Goal: Contribute content: Add original content to the website for others to see

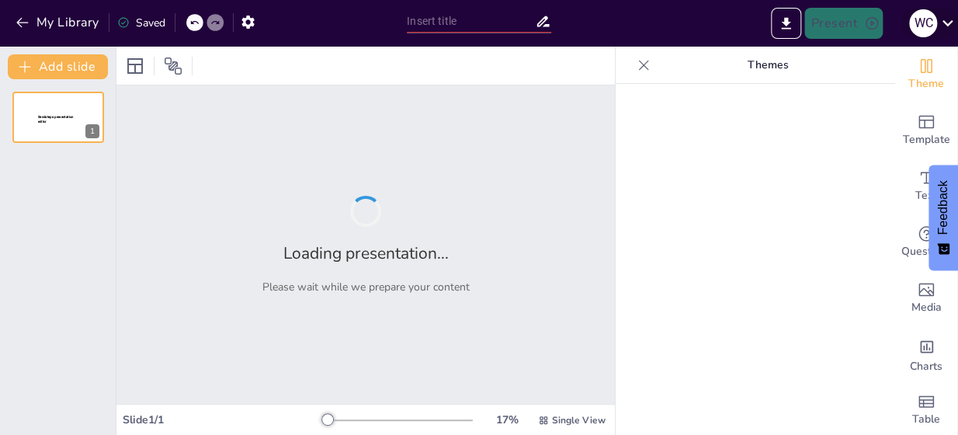
type input "New Sendsteps"
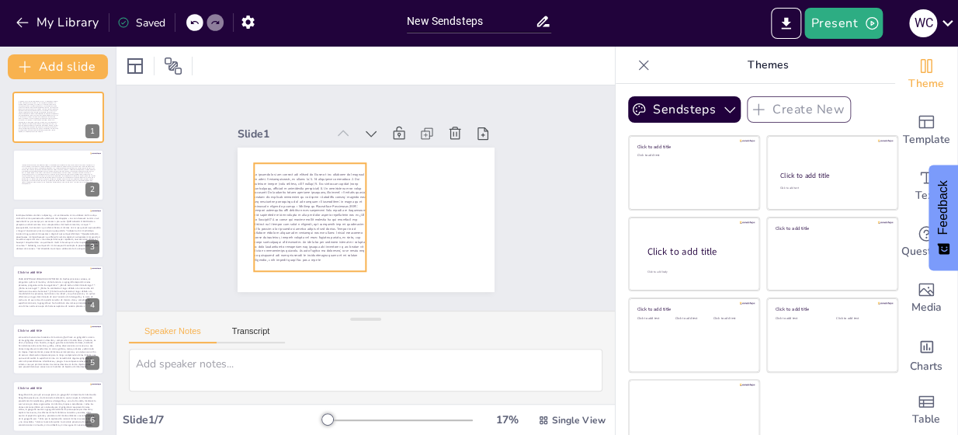
click at [330, 232] on span at bounding box center [307, 209] width 119 height 96
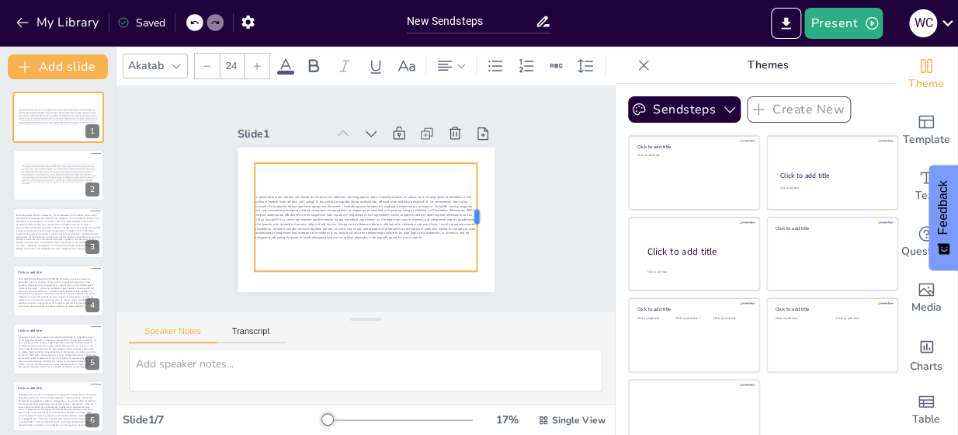
drag, startPoint x: 351, startPoint y: 210, endPoint x: 461, endPoint y: 225, distance: 111.2
click at [477, 225] on div at bounding box center [483, 217] width 12 height 108
click at [451, 235] on div at bounding box center [364, 217] width 233 height 130
click at [452, 232] on p at bounding box center [366, 218] width 223 height 45
click at [452, 231] on p at bounding box center [366, 218] width 223 height 45
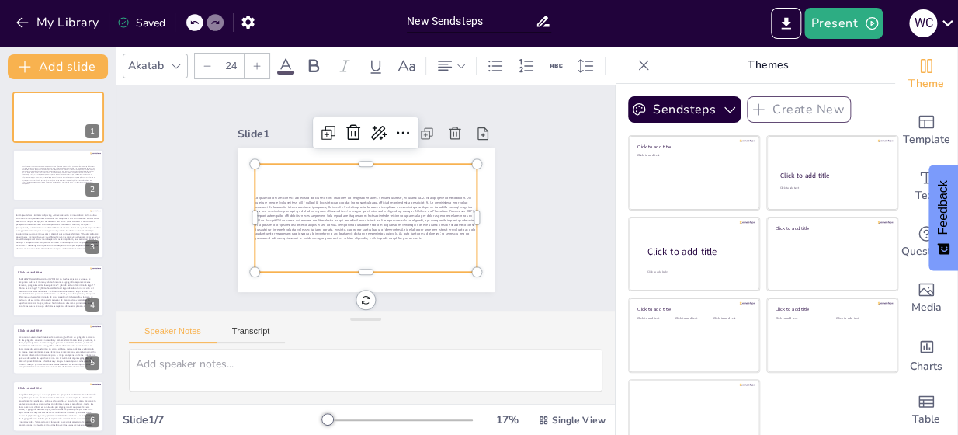
click at [449, 231] on span at bounding box center [365, 218] width 220 height 45
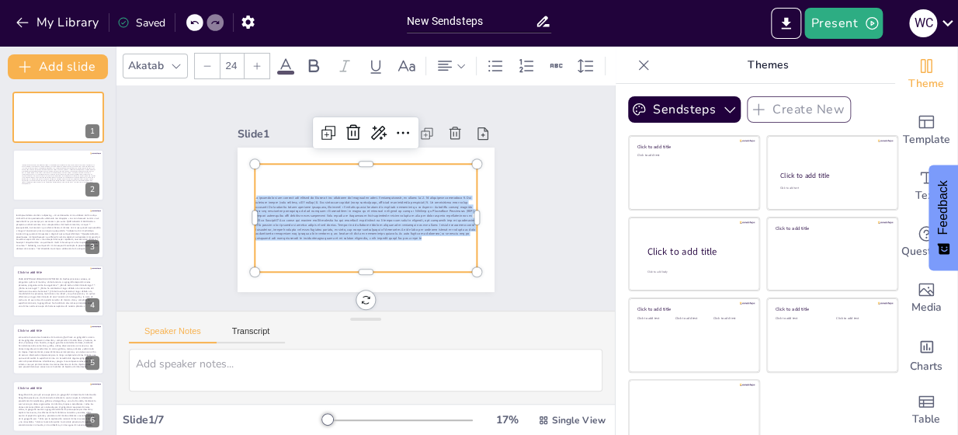
drag, startPoint x: 453, startPoint y: 231, endPoint x: 238, endPoint y: 189, distance: 219.1
click at [255, 196] on p at bounding box center [366, 218] width 223 height 45
click at [255, 61] on icon at bounding box center [256, 65] width 9 height 9
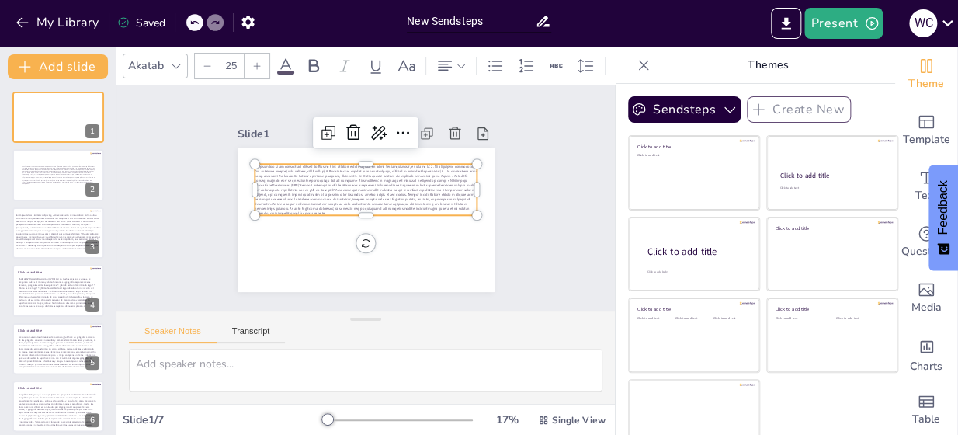
click at [256, 62] on icon at bounding box center [257, 65] width 7 height 7
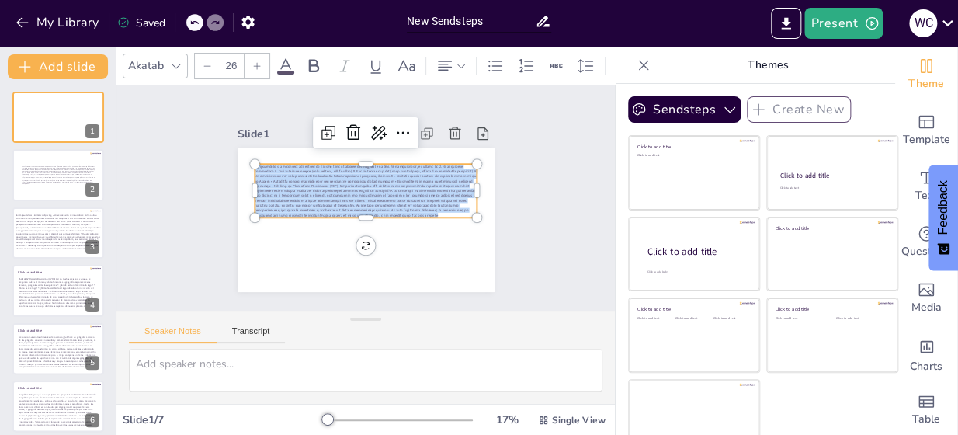
click at [256, 62] on icon at bounding box center [257, 65] width 7 height 7
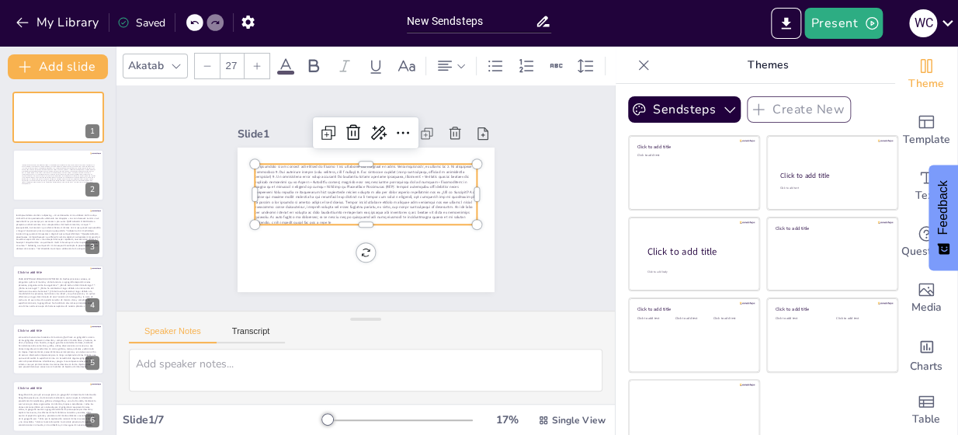
click at [256, 62] on icon at bounding box center [257, 65] width 7 height 7
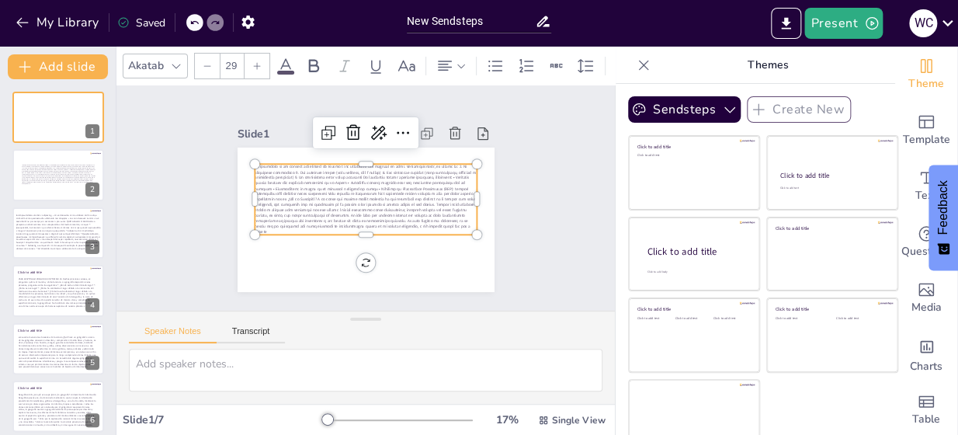
click at [256, 62] on icon at bounding box center [257, 65] width 7 height 7
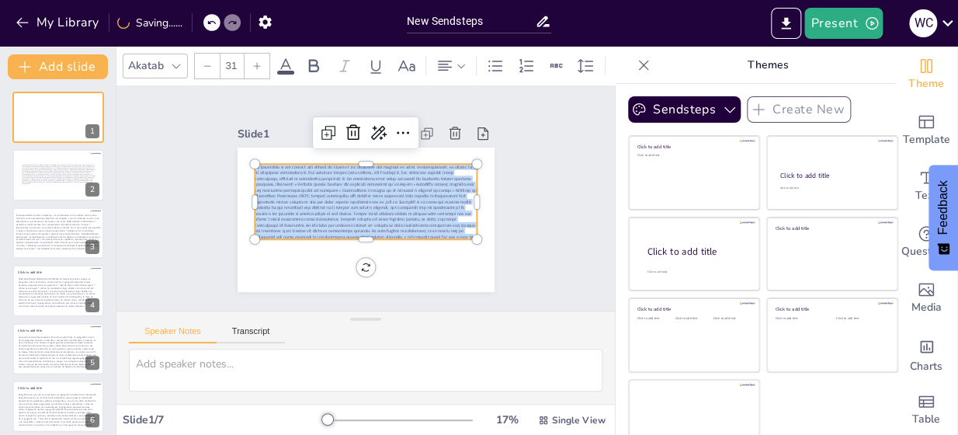
click at [256, 62] on icon at bounding box center [257, 65] width 7 height 7
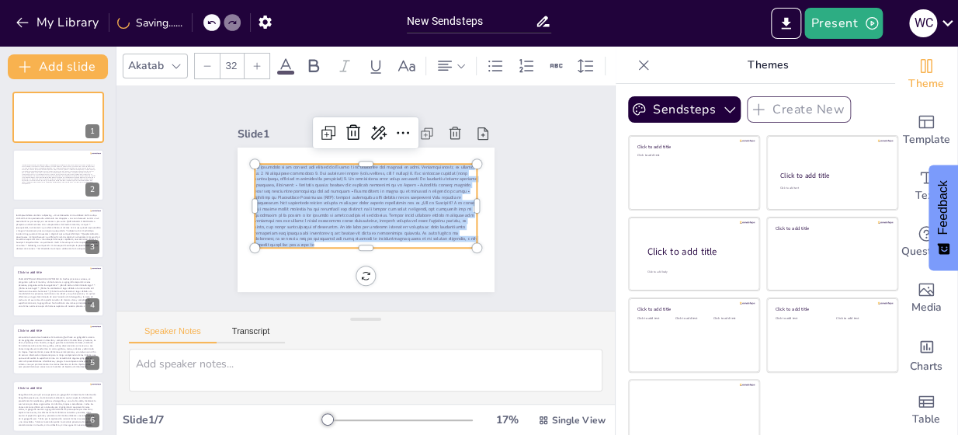
click at [256, 62] on icon at bounding box center [257, 65] width 7 height 7
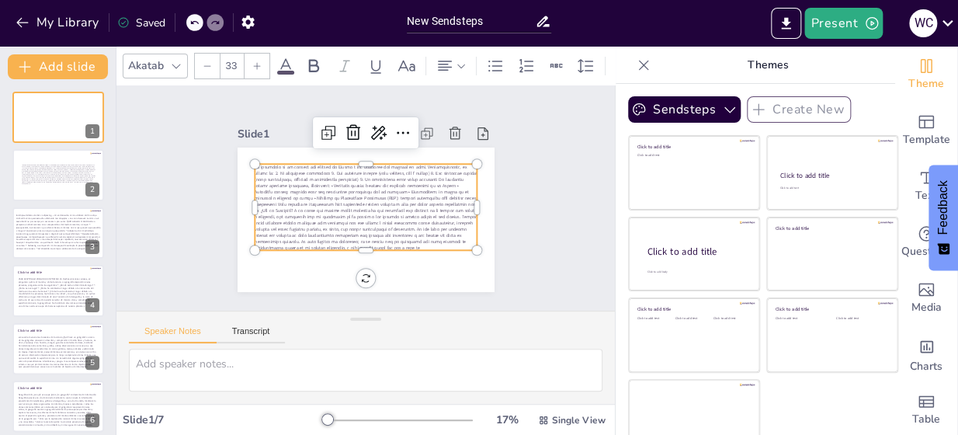
click at [256, 62] on icon at bounding box center [257, 65] width 7 height 7
type input "35"
click at [631, 67] on div at bounding box center [643, 65] width 25 height 25
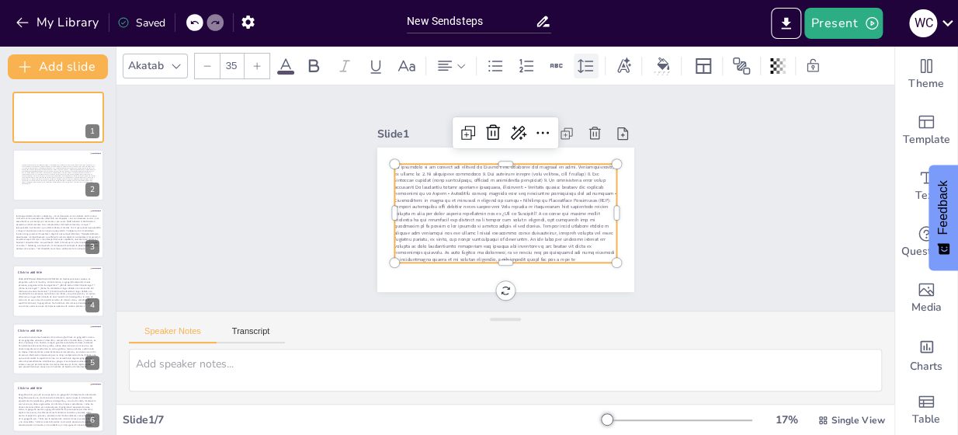
click at [588, 65] on icon at bounding box center [586, 66] width 16 height 14
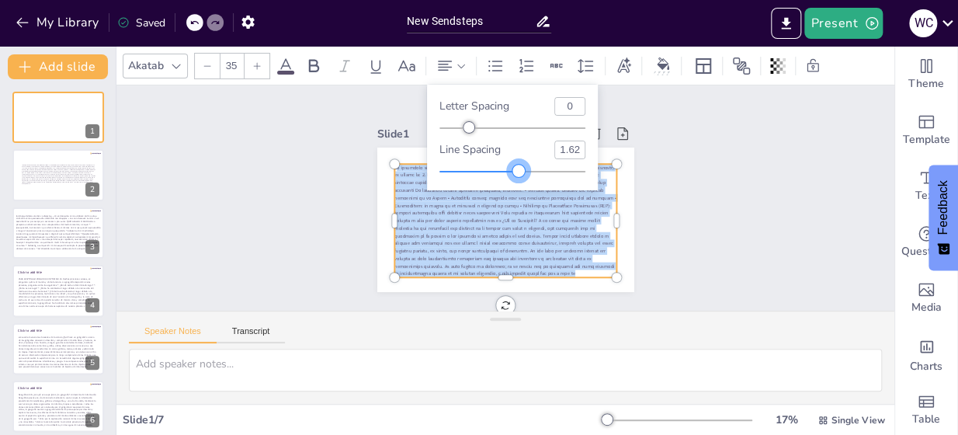
type input "1.63"
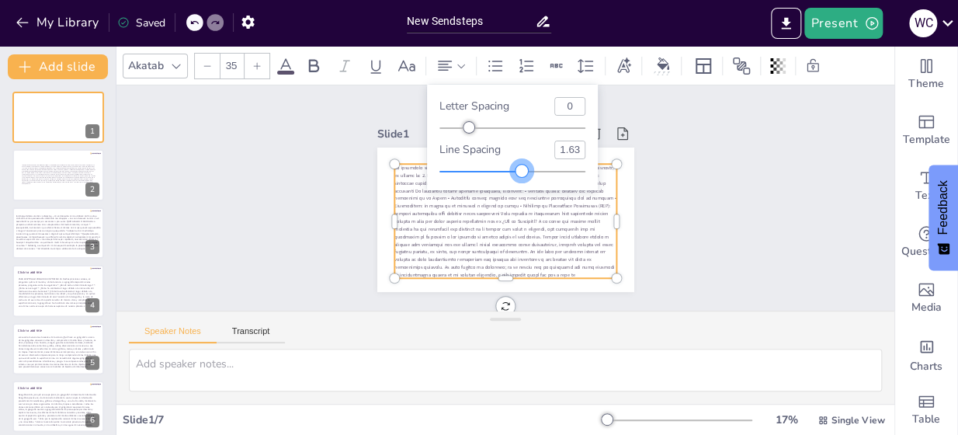
drag, startPoint x: 503, startPoint y: 170, endPoint x: 522, endPoint y: 171, distance: 18.6
click at [522, 171] on div at bounding box center [521, 171] width 12 height 12
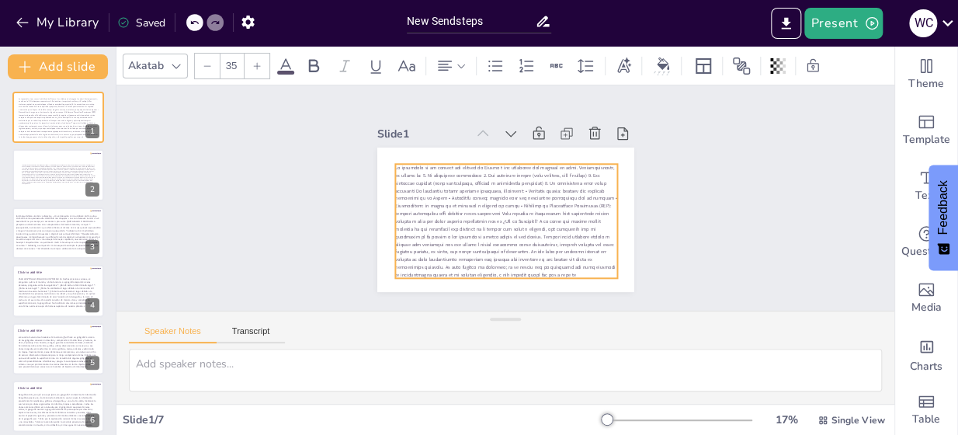
click at [602, 180] on p at bounding box center [506, 221] width 223 height 114
click at [623, 64] on icon at bounding box center [624, 65] width 14 height 16
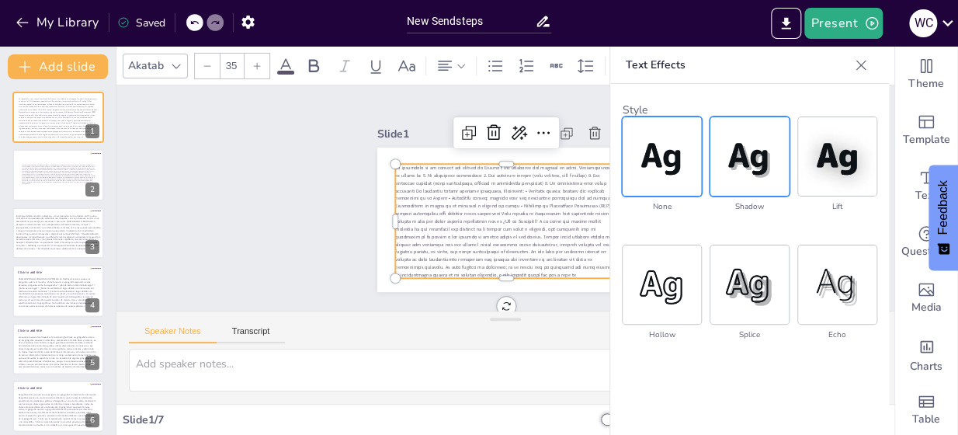
click at [751, 167] on img at bounding box center [749, 156] width 78 height 78
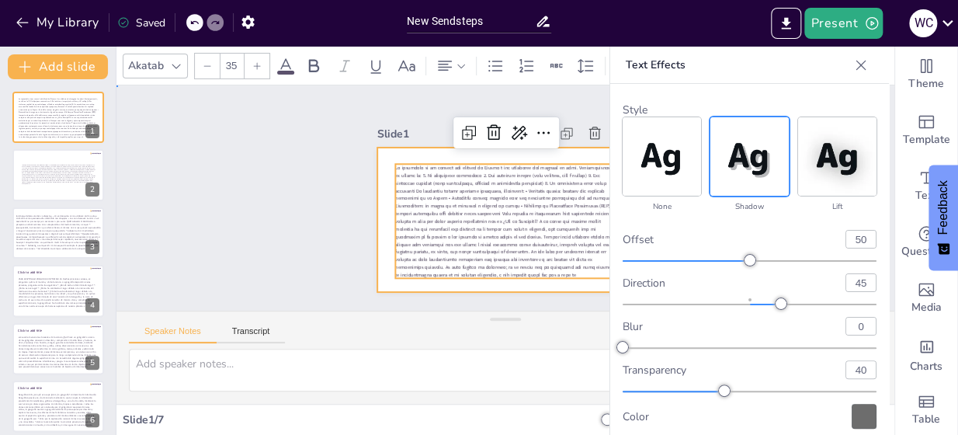
click at [533, 283] on div at bounding box center [505, 219] width 257 height 144
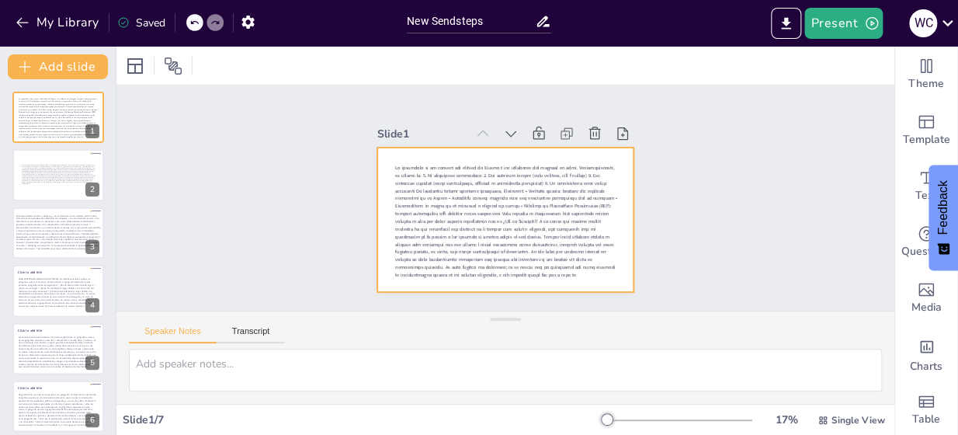
click at [565, 151] on div at bounding box center [505, 219] width 257 height 144
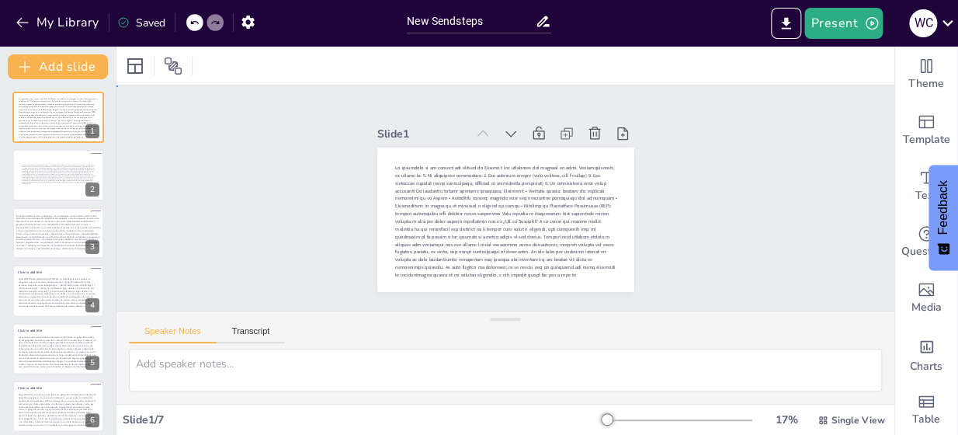
click at [557, 141] on div "Slide 1" at bounding box center [505, 207] width 257 height 169
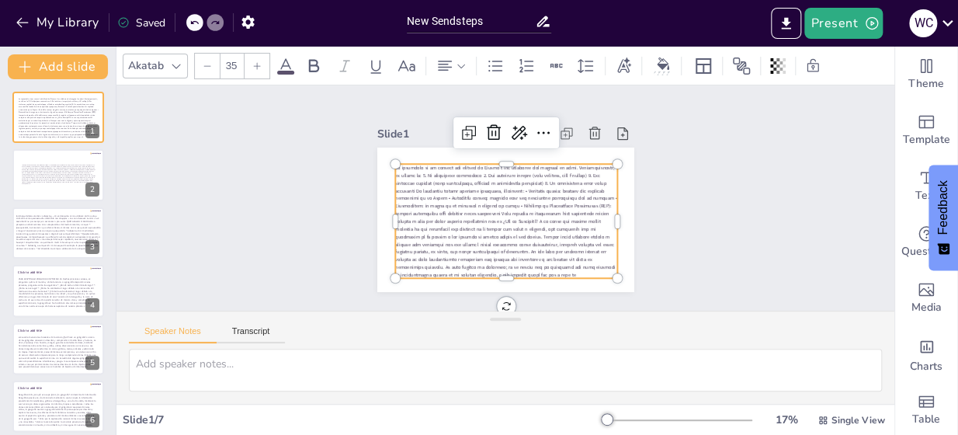
click at [581, 186] on span at bounding box center [506, 221] width 222 height 113
click at [580, 186] on span at bounding box center [506, 221] width 222 height 113
click at [172, 68] on icon at bounding box center [176, 66] width 12 height 12
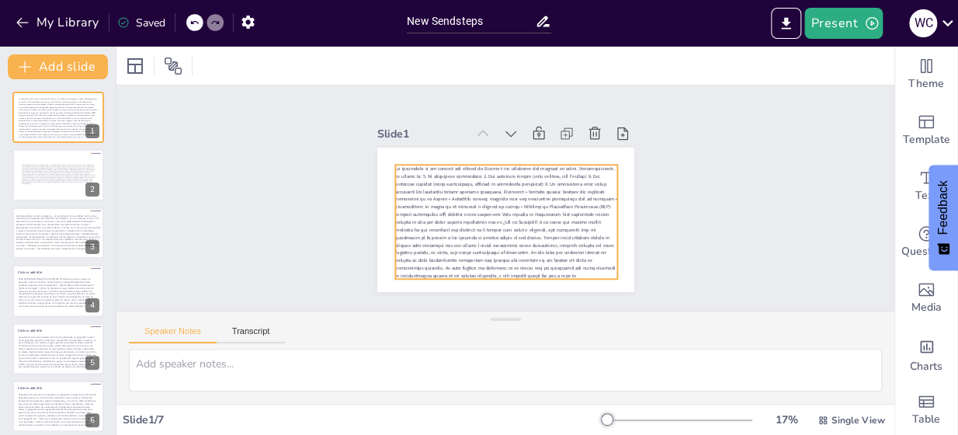
click at [425, 177] on span at bounding box center [506, 221] width 222 height 113
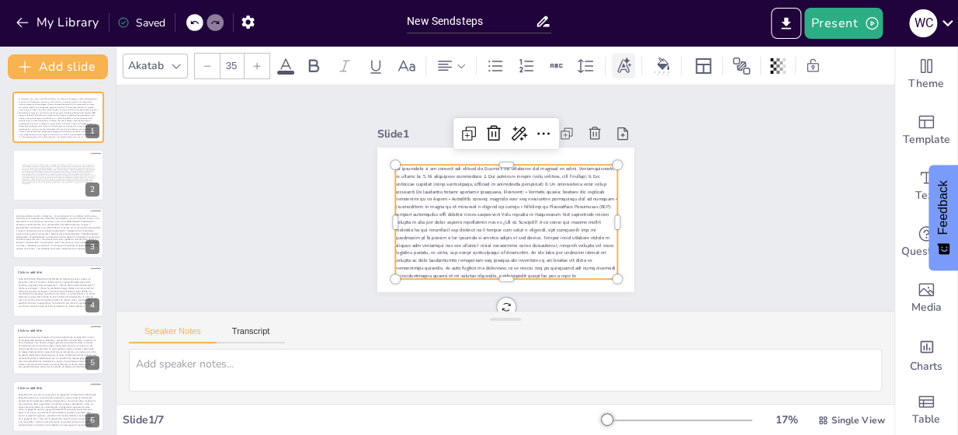
click at [626, 62] on icon at bounding box center [623, 65] width 17 height 17
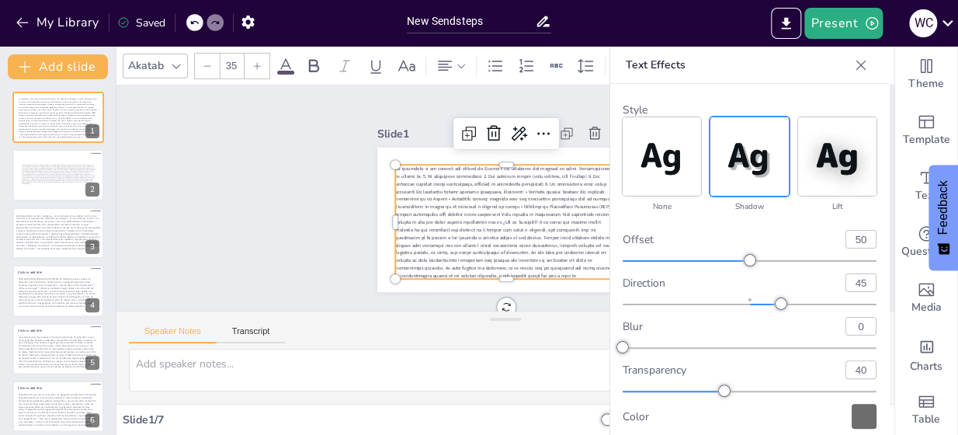
click at [626, 62] on p "Text Effects" at bounding box center [737, 65] width 223 height 37
click at [856, 61] on icon at bounding box center [861, 65] width 10 height 10
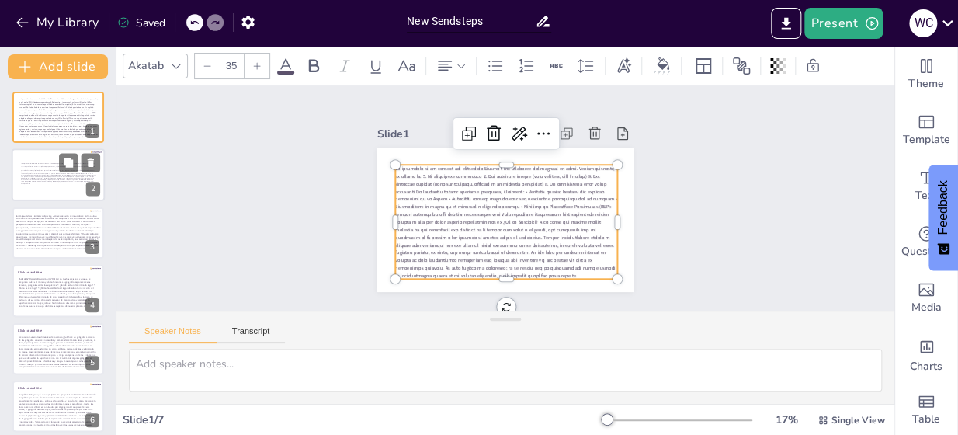
click at [52, 176] on span at bounding box center [58, 173] width 75 height 21
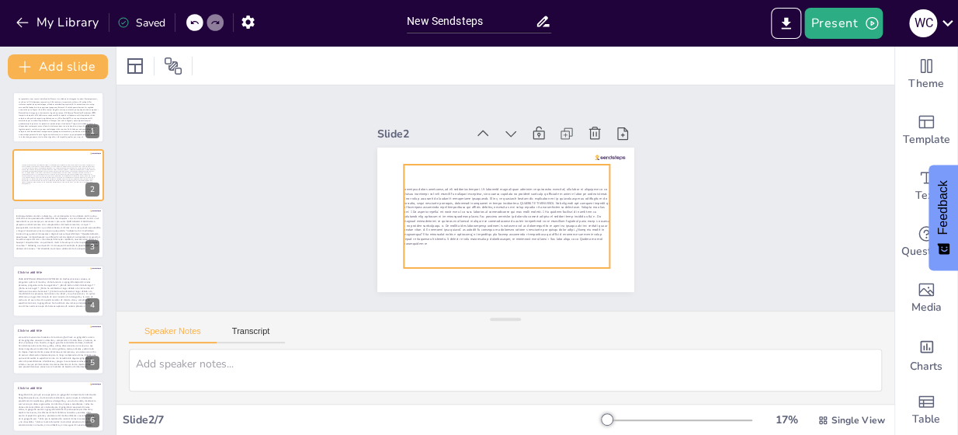
click at [493, 188] on span at bounding box center [507, 216] width 206 height 58
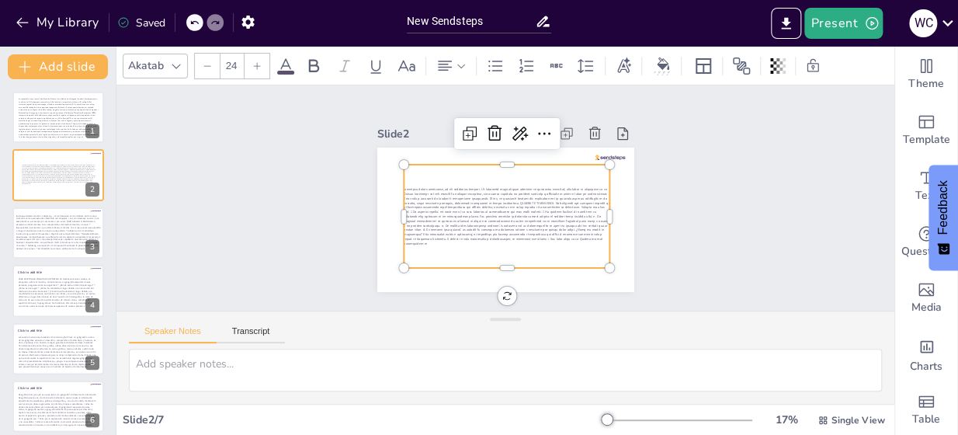
click at [254, 64] on icon at bounding box center [256, 65] width 9 height 9
click at [255, 64] on icon at bounding box center [256, 65] width 9 height 9
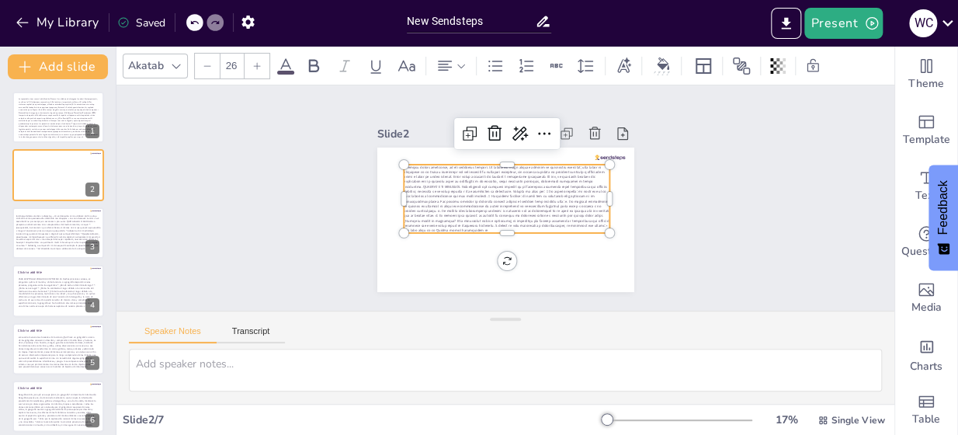
click at [255, 64] on icon at bounding box center [256, 65] width 9 height 9
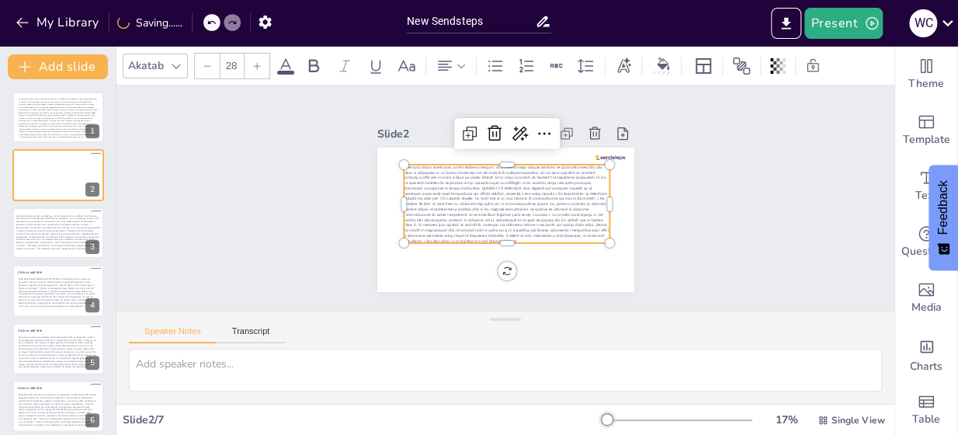
click at [255, 64] on icon at bounding box center [256, 65] width 9 height 9
click at [256, 64] on icon at bounding box center [256, 65] width 9 height 9
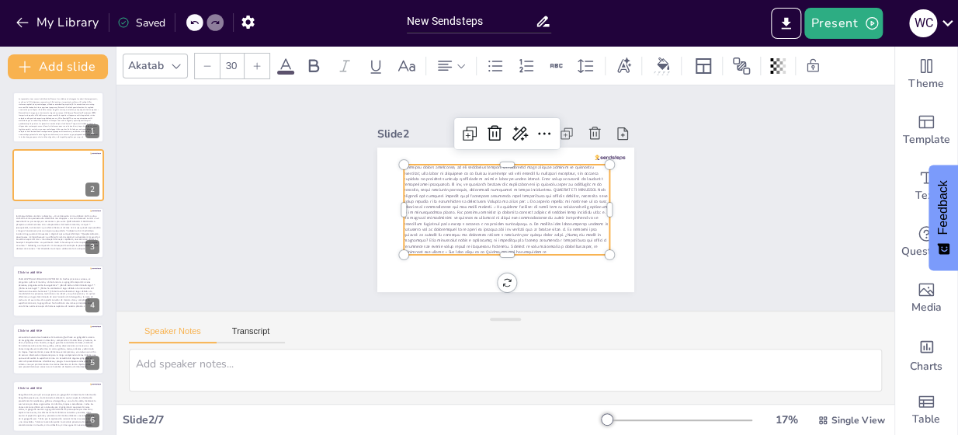
click at [258, 64] on icon at bounding box center [256, 65] width 9 height 9
type input "31"
click at [595, 61] on div at bounding box center [586, 66] width 25 height 25
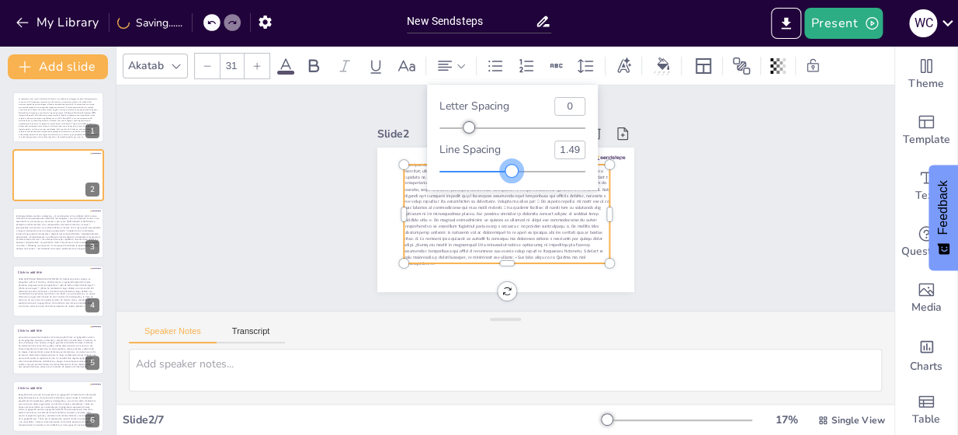
type input "1.5"
click at [512, 168] on div at bounding box center [512, 171] width 12 height 12
click at [720, 188] on div "Slide 1 Slide 2 Slide 3 Slide 4 Click to add title PARA RESPONDER PREGUNTAS IMP…" at bounding box center [505, 197] width 797 height 305
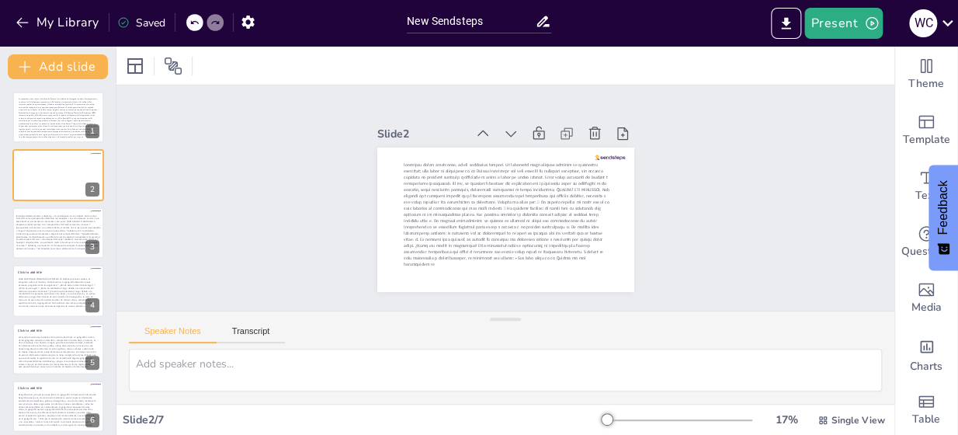
click at [213, 224] on div "Slide 1 Slide 2 Slide 3 Slide 4 Click to add title PARA RESPONDER PREGUNTAS IMP…" at bounding box center [505, 197] width 778 height 225
click at [208, 224] on div "Slide 1 Slide 2 Slide 3 Slide 4 Click to add title PARA RESPONDER PREGUNTAS IMP…" at bounding box center [505, 197] width 778 height 225
drag, startPoint x: 208, startPoint y: 223, endPoint x: 281, endPoint y: 226, distance: 73.0
click at [208, 224] on div "Slide 1 Slide 2 Slide 3 Slide 4 Click to add title PARA RESPONDER PREGUNTAS IMP…" at bounding box center [505, 197] width 778 height 225
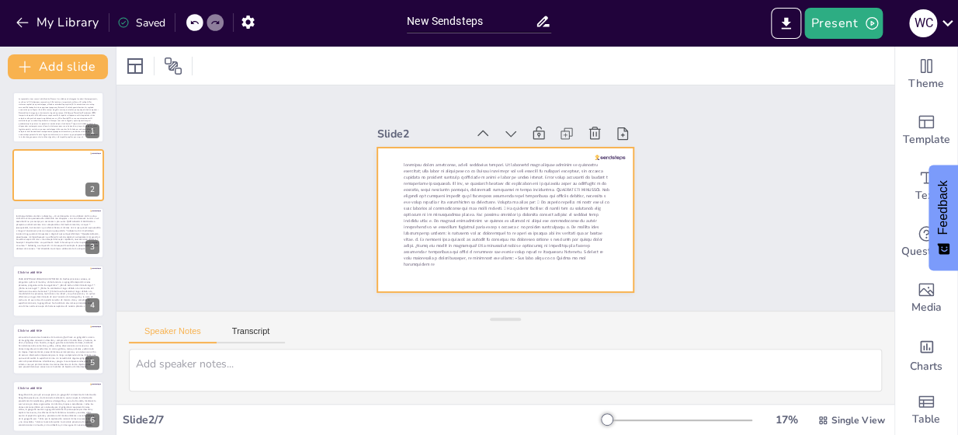
click at [601, 225] on div at bounding box center [505, 219] width 257 height 144
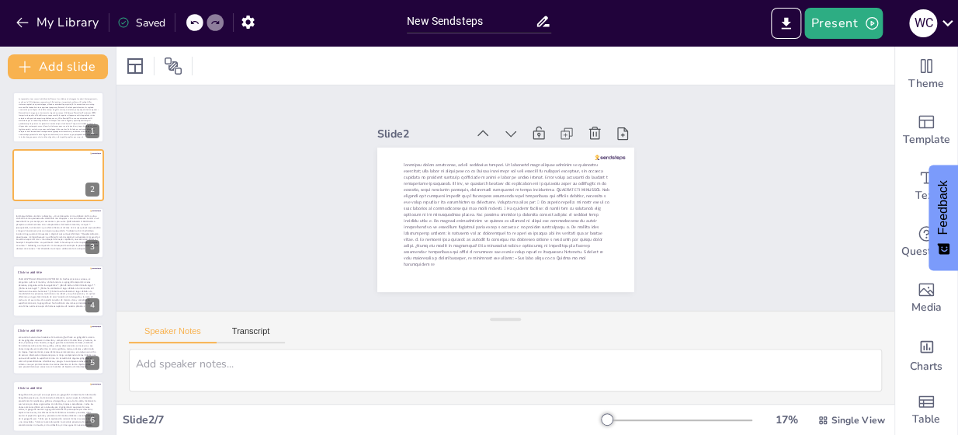
click at [591, 227] on p at bounding box center [507, 214] width 206 height 106
click at [552, 189] on span at bounding box center [507, 214] width 206 height 106
click at [703, 192] on div "Slide 1 Slide 2 Slide 3 Slide 4 Click to add title PARA RESPONDER PREGUNTAS IMP…" at bounding box center [505, 197] width 797 height 305
click at [704, 191] on div "Slide 1 Slide 2 Slide 3 Slide 4 Click to add title PARA RESPONDER PREGUNTAS IMP…" at bounding box center [505, 197] width 778 height 225
click at [45, 227] on p at bounding box center [59, 231] width 86 height 36
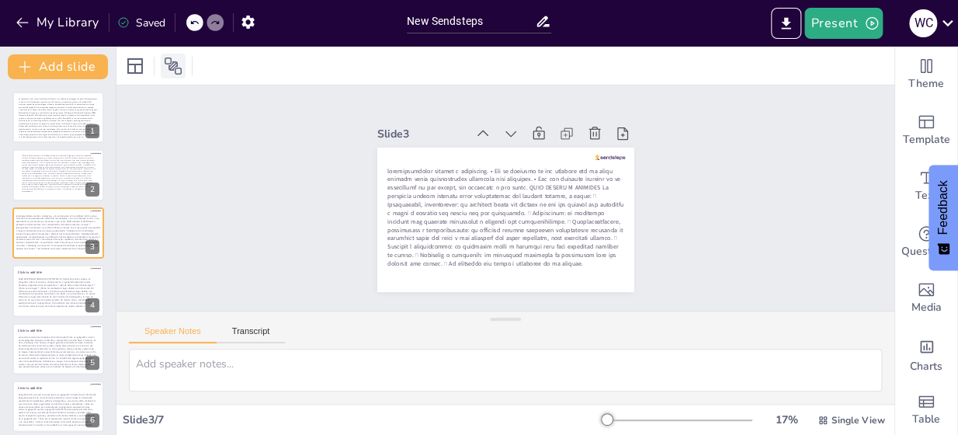
click at [175, 64] on icon at bounding box center [173, 66] width 19 height 19
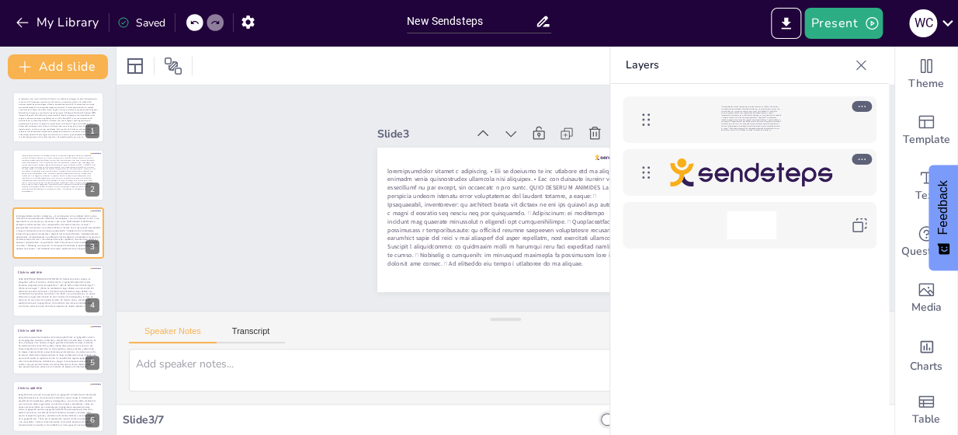
click at [862, 64] on icon at bounding box center [861, 65] width 16 height 16
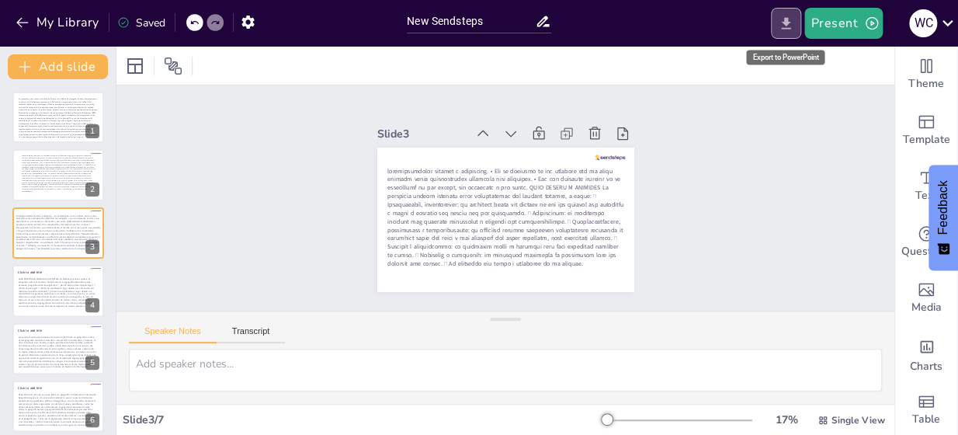
click at [789, 21] on icon "Export to PowerPoint" at bounding box center [786, 23] width 9 height 12
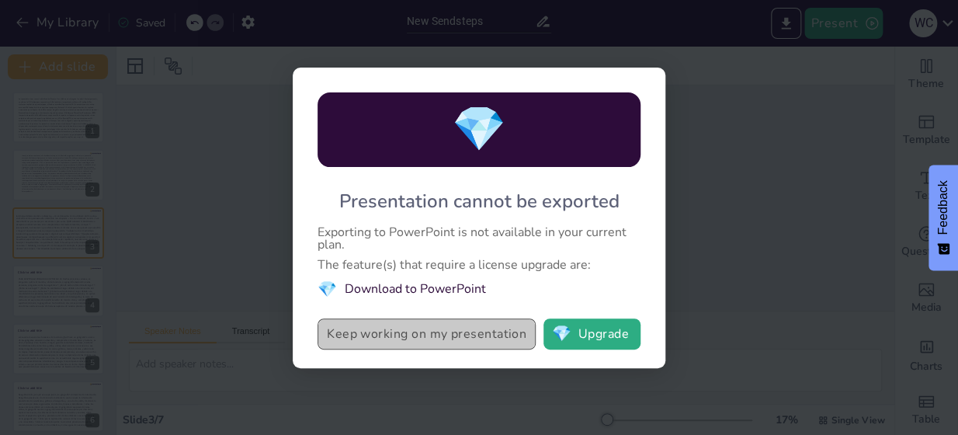
click at [475, 333] on button "Keep working on my presentation" at bounding box center [426, 333] width 218 height 31
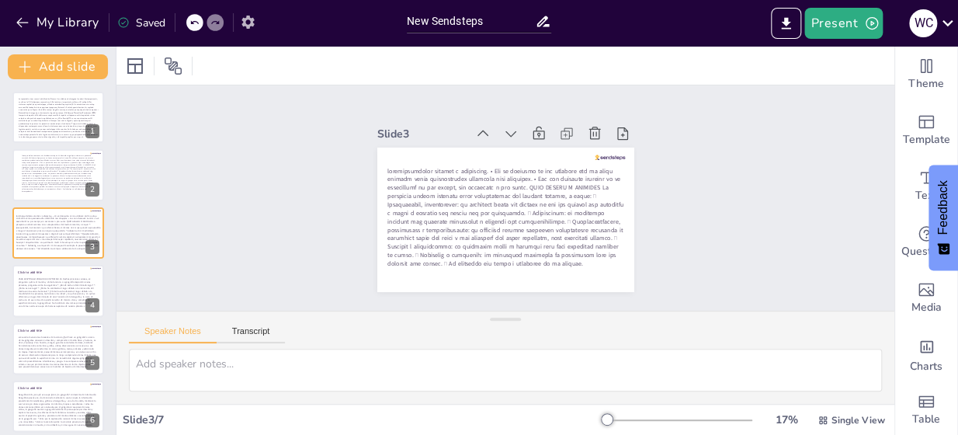
click at [252, 23] on icon "button" at bounding box center [247, 22] width 12 height 13
click at [252, 21] on icon "button" at bounding box center [247, 22] width 12 height 13
